Goal: Task Accomplishment & Management: Use online tool/utility

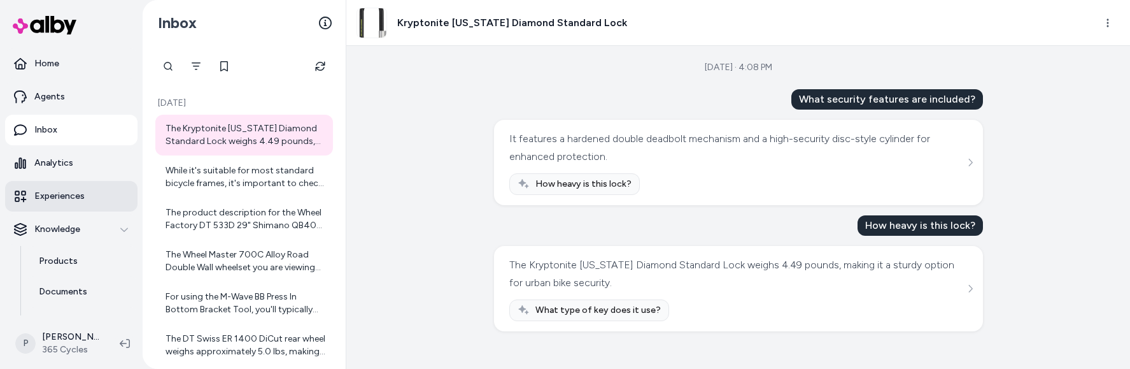
click at [69, 199] on p "Experiences" at bounding box center [59, 196] width 50 height 13
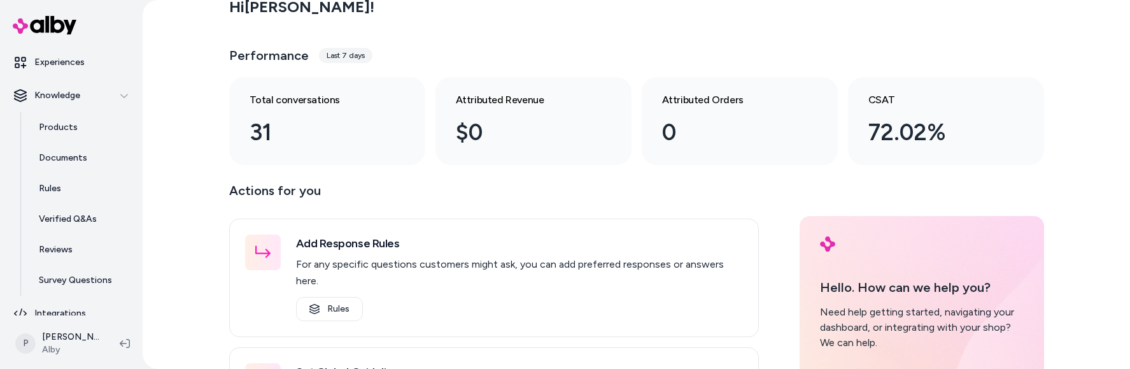
scroll to position [133, 0]
click at [64, 68] on p "Experiences" at bounding box center [59, 63] width 50 height 13
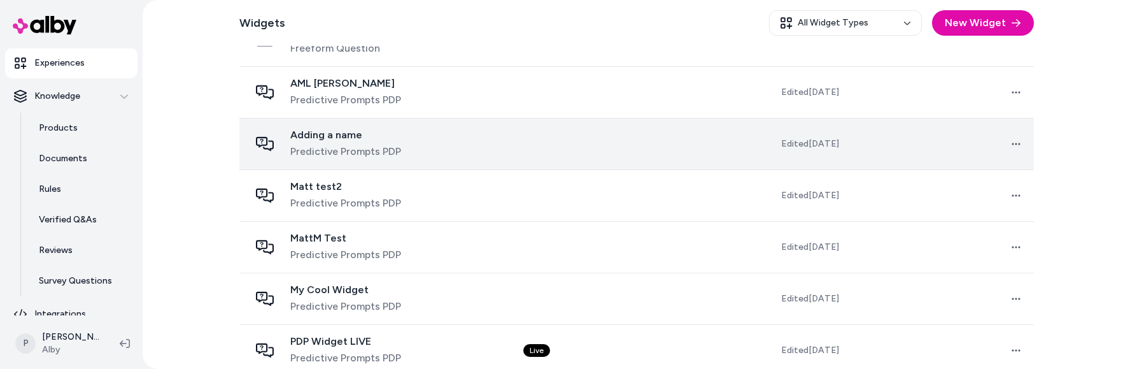
scroll to position [533, 0]
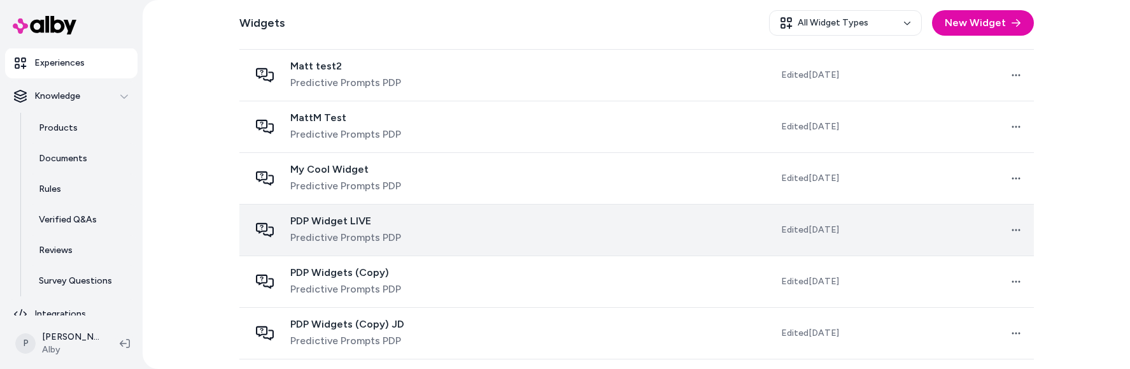
click at [455, 229] on div "PDP Widget LIVE Predictive Prompts PDP" at bounding box center [377, 230] width 254 height 31
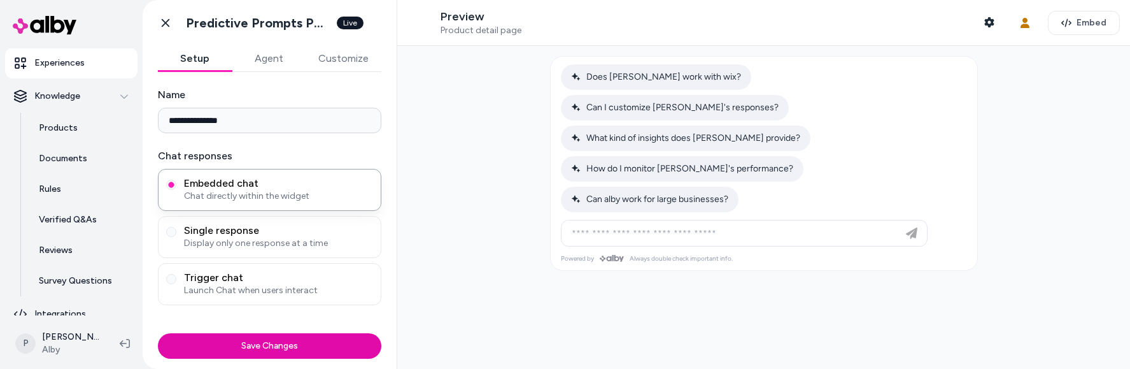
click at [336, 63] on button "Customize" at bounding box center [344, 58] width 76 height 25
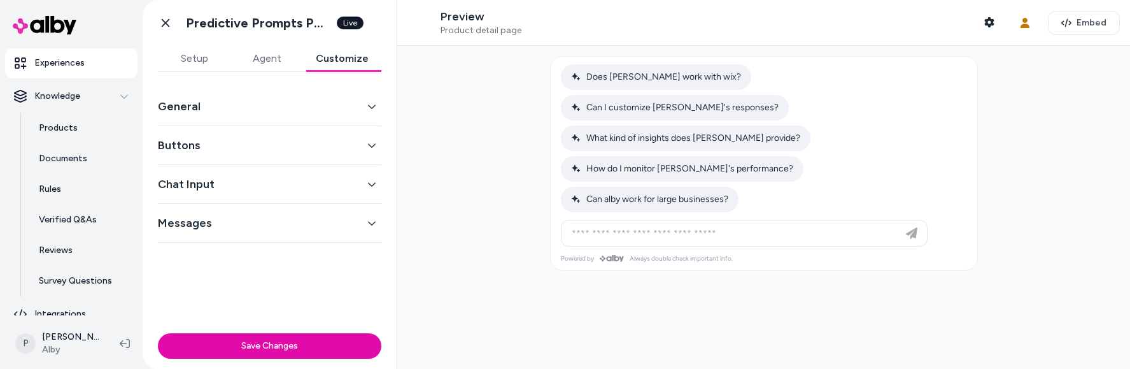
click at [297, 269] on div "General Buttons Chat Input Messages" at bounding box center [270, 200] width 254 height 256
